Goal: Navigation & Orientation: Go to known website

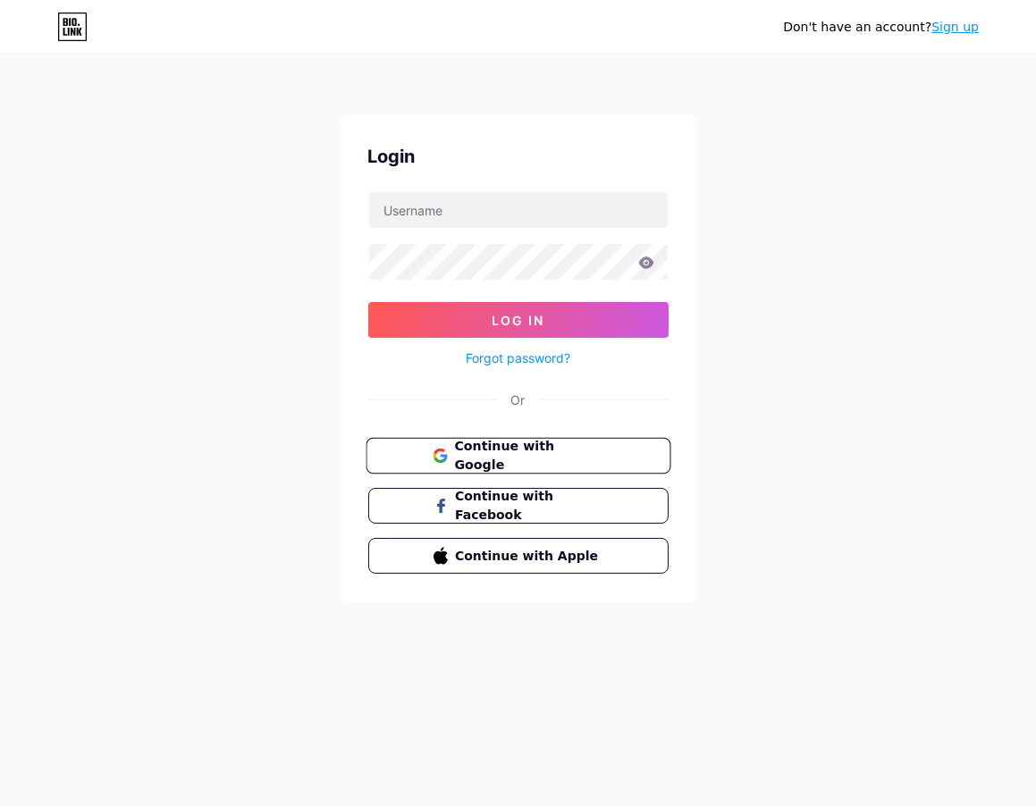
click at [584, 454] on span "Continue with Google" at bounding box center [528, 456] width 149 height 38
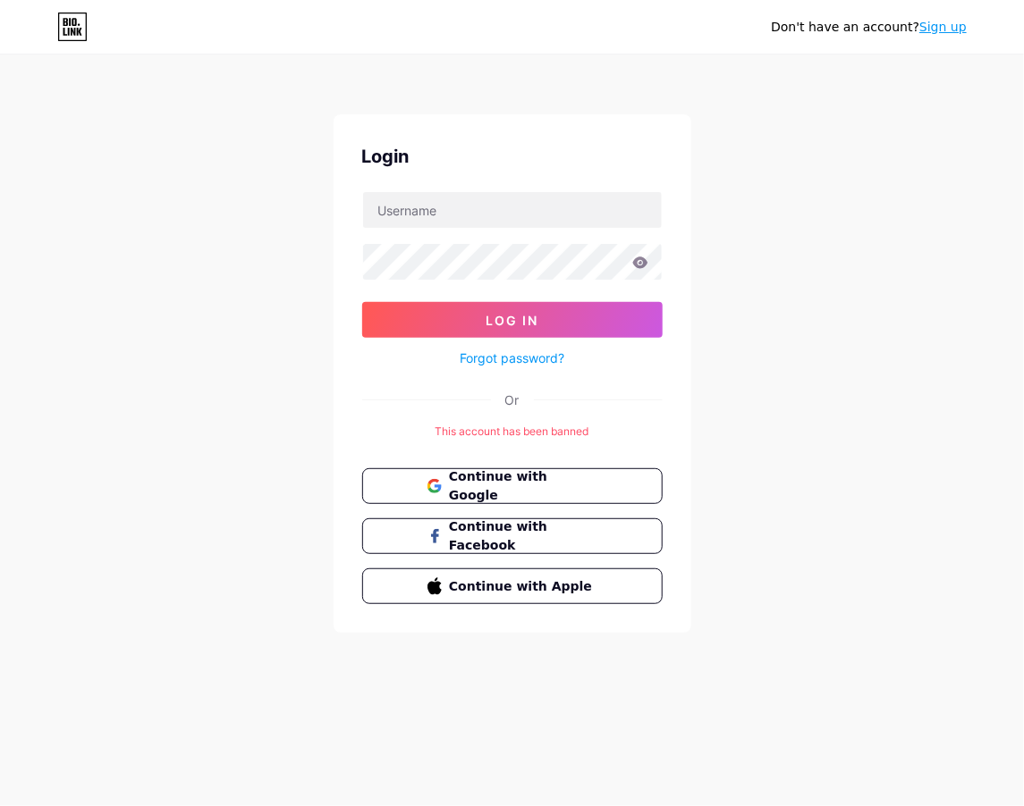
click at [553, 425] on div "This account has been banned" at bounding box center [512, 432] width 300 height 16
click at [554, 425] on div "This account has been banned" at bounding box center [512, 432] width 300 height 16
